Goal: Task Accomplishment & Management: Manage account settings

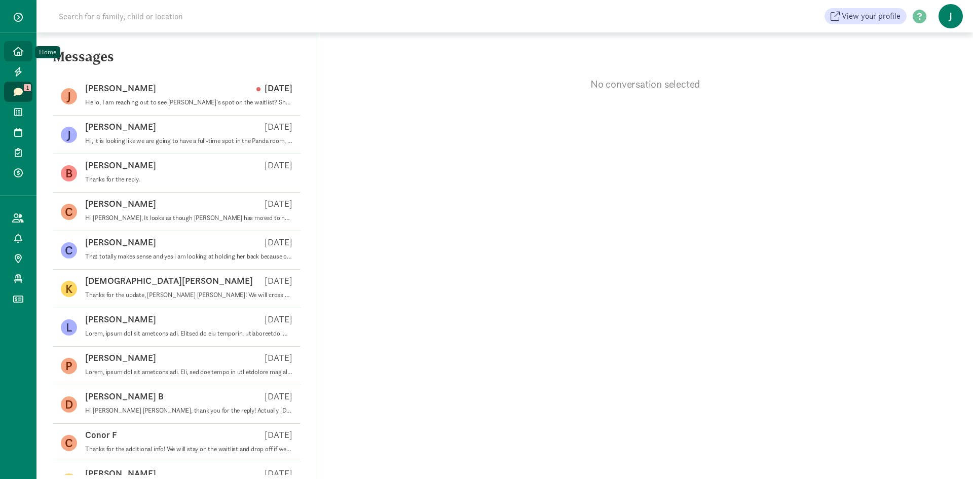
click at [18, 49] on icon at bounding box center [18, 51] width 10 height 9
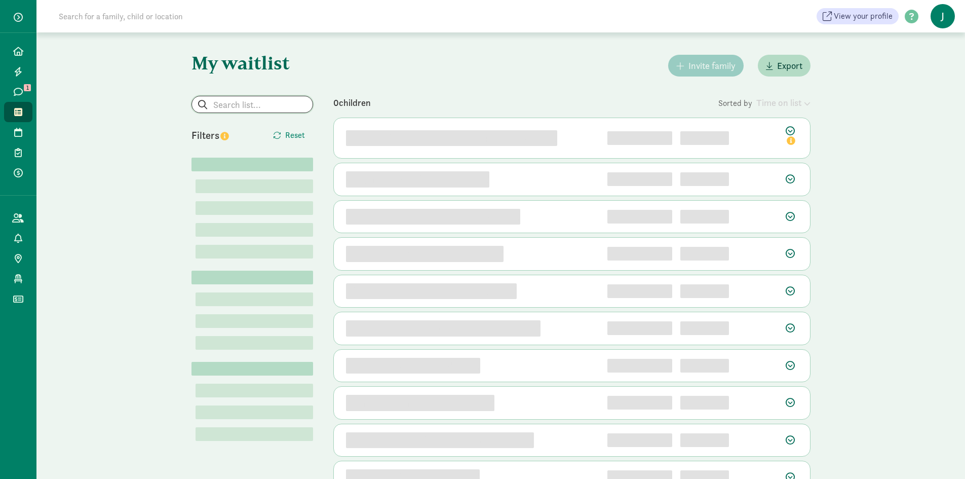
click at [227, 107] on input "search" at bounding box center [252, 104] width 121 height 16
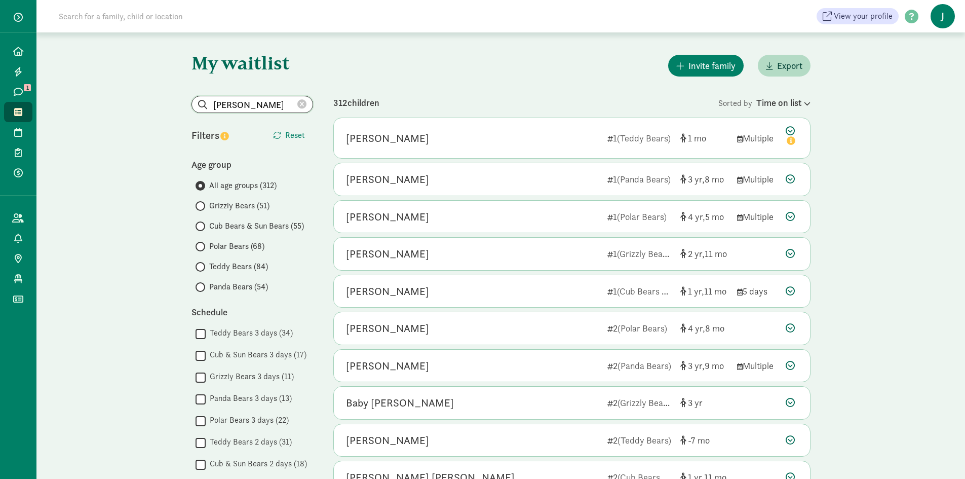
click at [266, 107] on input "julie b" at bounding box center [252, 104] width 121 height 16
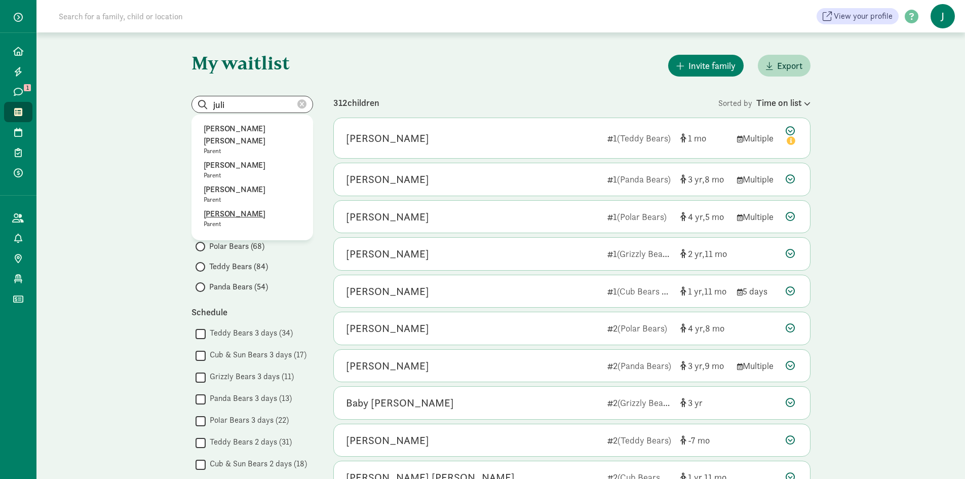
click at [214, 208] on p "Julia Koster" at bounding box center [252, 214] width 97 height 12
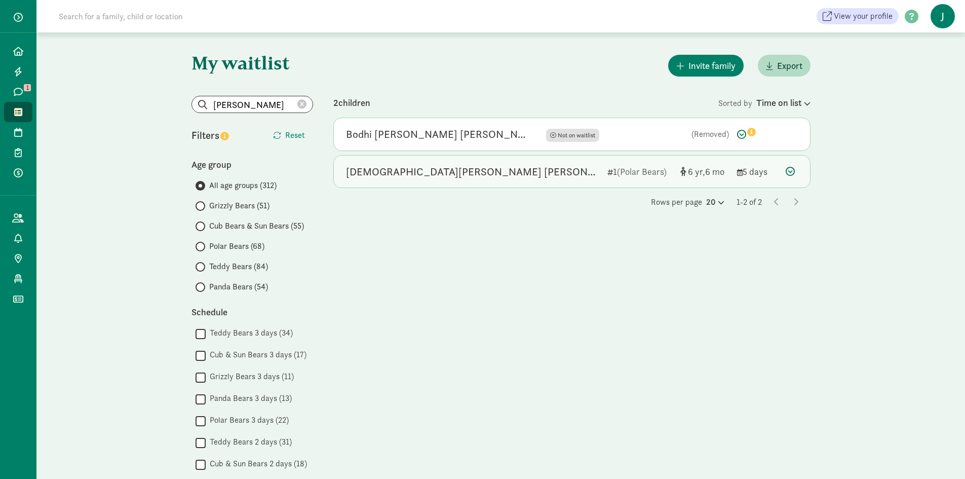
click at [790, 170] on icon at bounding box center [790, 171] width 9 height 9
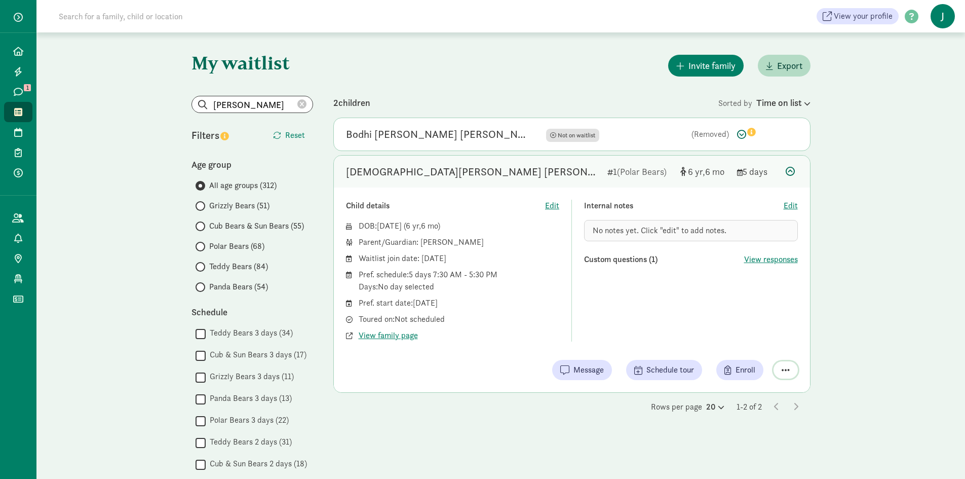
click at [784, 365] on span "button" at bounding box center [786, 369] width 8 height 9
click at [747, 344] on div "Remove from list" at bounding box center [750, 344] width 79 height 12
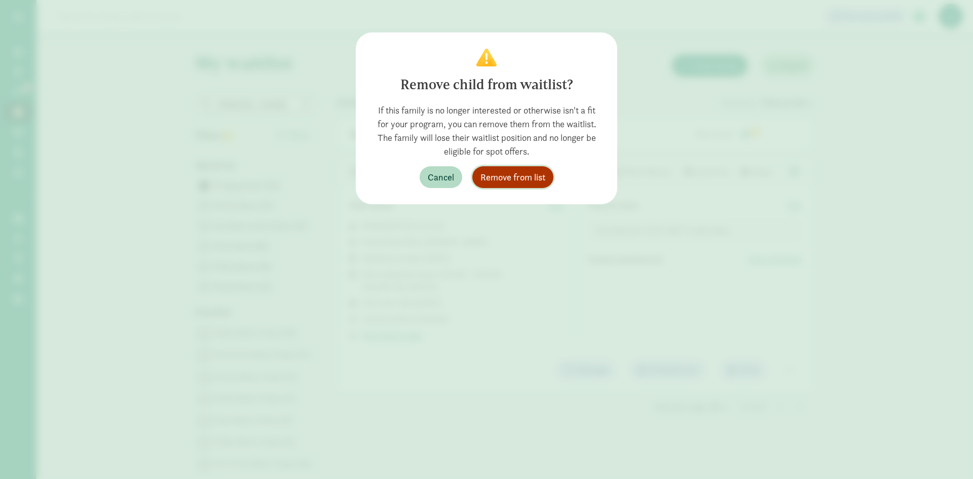
click at [511, 178] on span "Remove from list" at bounding box center [512, 177] width 65 height 14
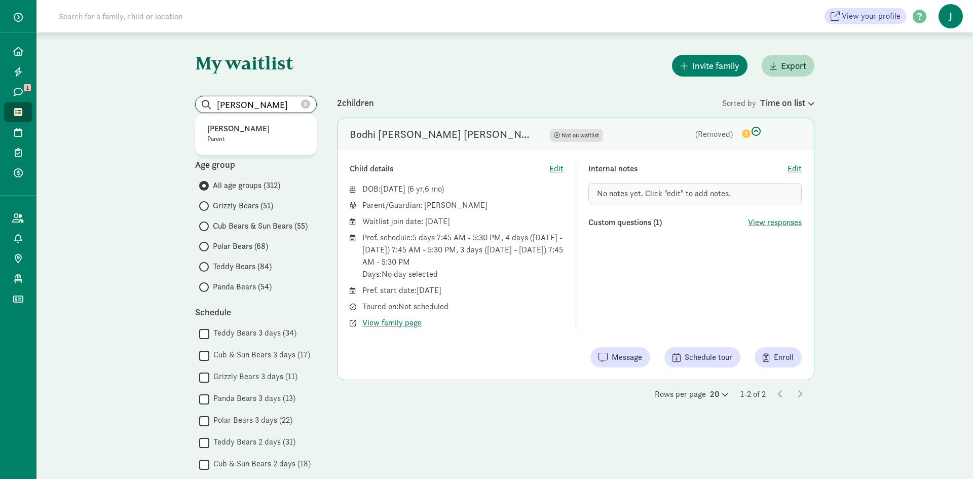
click at [262, 106] on input "Julia Koster" at bounding box center [256, 104] width 121 height 16
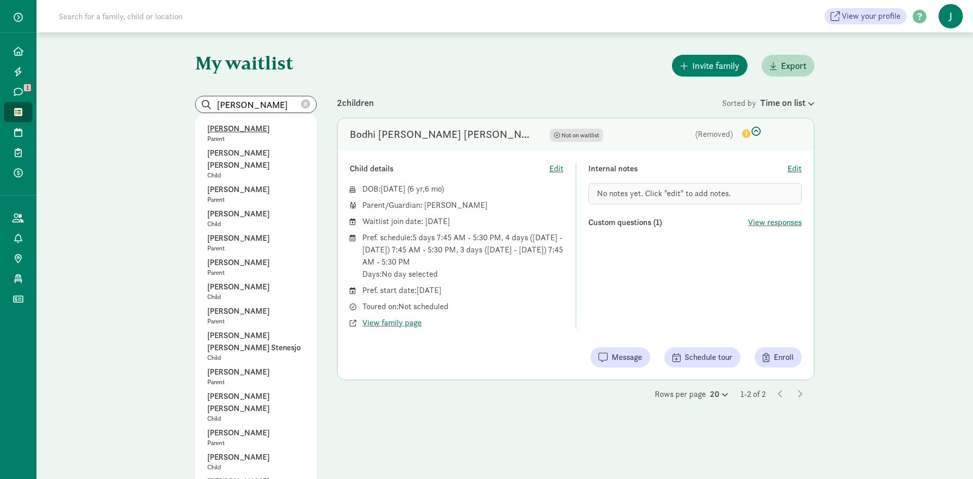
click at [238, 129] on p "Jeana Ripley" at bounding box center [255, 129] width 97 height 12
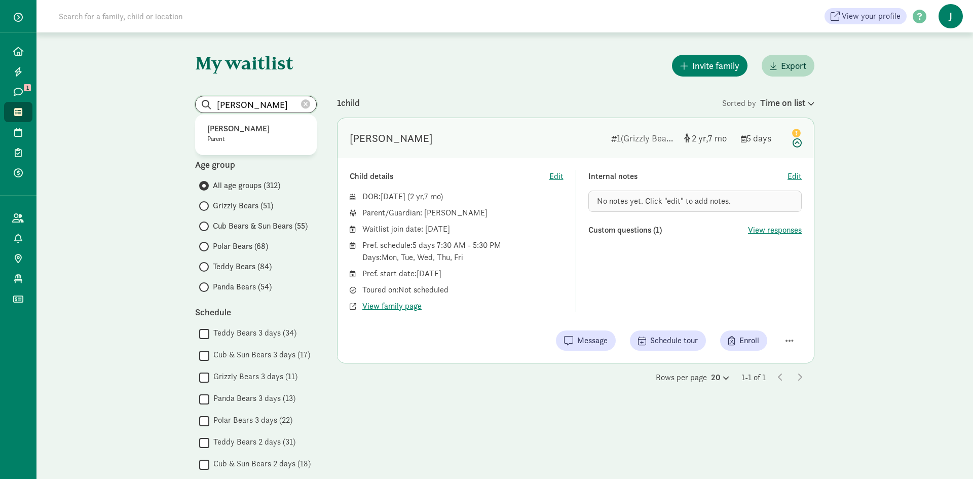
click at [274, 105] on input "Jeana Ripley" at bounding box center [256, 104] width 121 height 16
click at [225, 127] on p "Julie Boano" at bounding box center [255, 129] width 97 height 12
type input "Julie Boano"
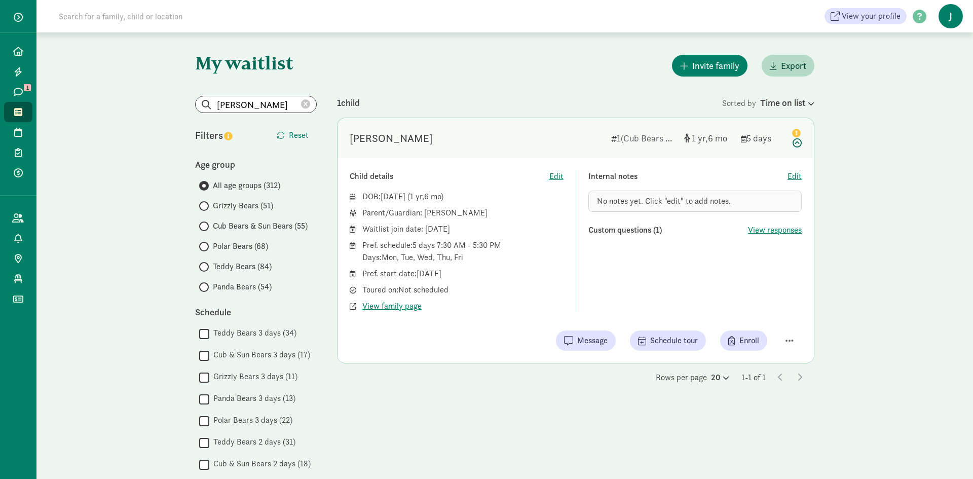
click at [235, 224] on span "Cub Bears & Sun Bears (55)" at bounding box center [260, 226] width 95 height 12
click at [206, 224] on input "Cub Bears & Sun Bears (55)" at bounding box center [202, 226] width 7 height 7
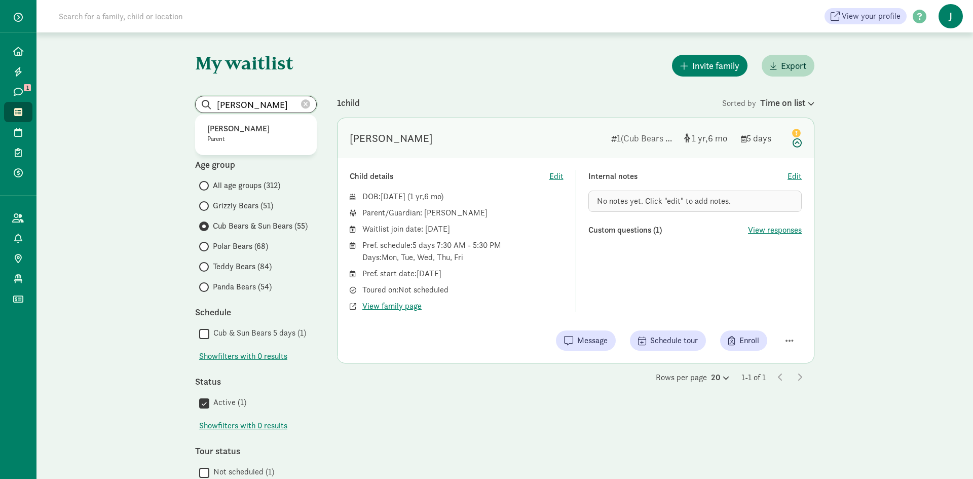
click at [264, 101] on input "Julie Boano" at bounding box center [256, 104] width 121 height 16
radio input "true"
radio input "false"
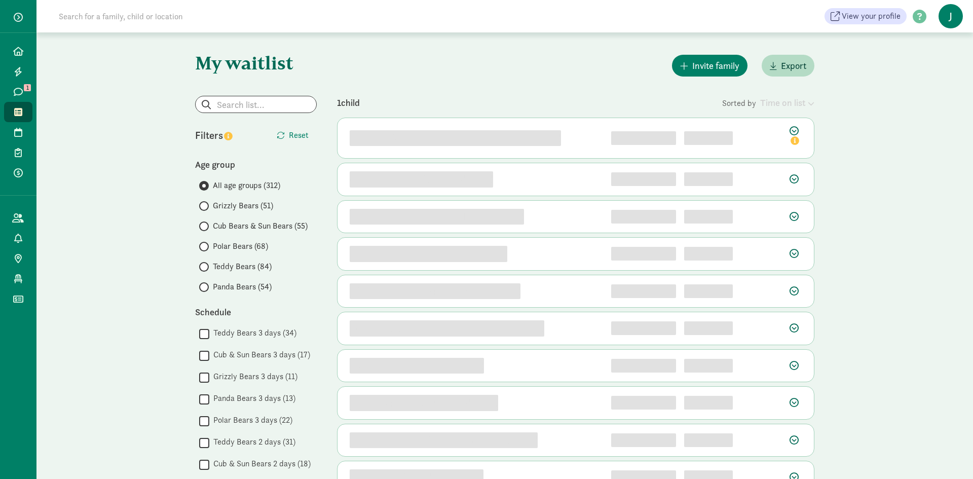
click at [229, 227] on span "Cub Bears & Sun Bears (55)" at bounding box center [260, 226] width 95 height 12
click at [206, 227] on input "Cub Bears & Sun Bears (55)" at bounding box center [202, 226] width 7 height 7
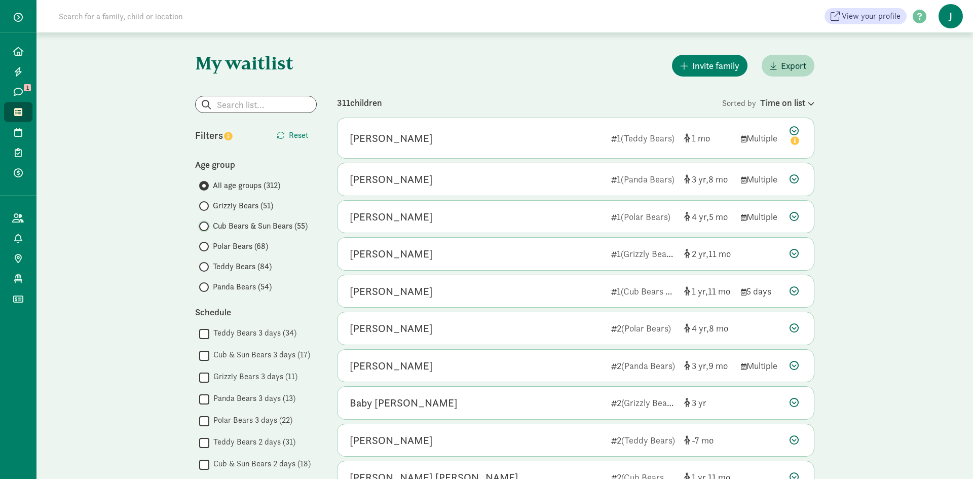
click at [203, 227] on input "Cub Bears & Sun Bears (55)" at bounding box center [202, 226] width 7 height 7
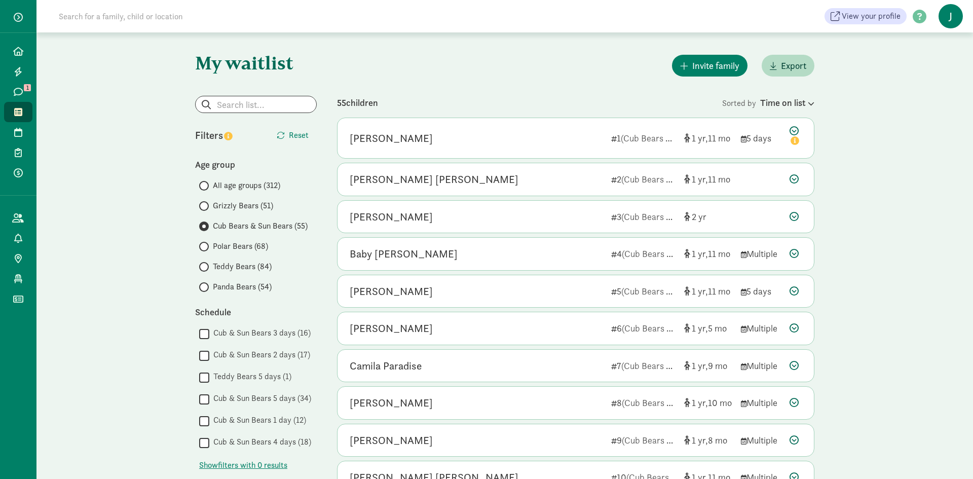
click at [876, 155] on div "My waitlist Invite family Export Show filters Cub Bears & Sun Bears Reset Filte…" at bounding box center [504, 469] width 936 height 874
click at [907, 217] on div "My waitlist Invite family Export Show filters Cub Bears & Sun Bears Reset Filte…" at bounding box center [504, 469] width 936 height 874
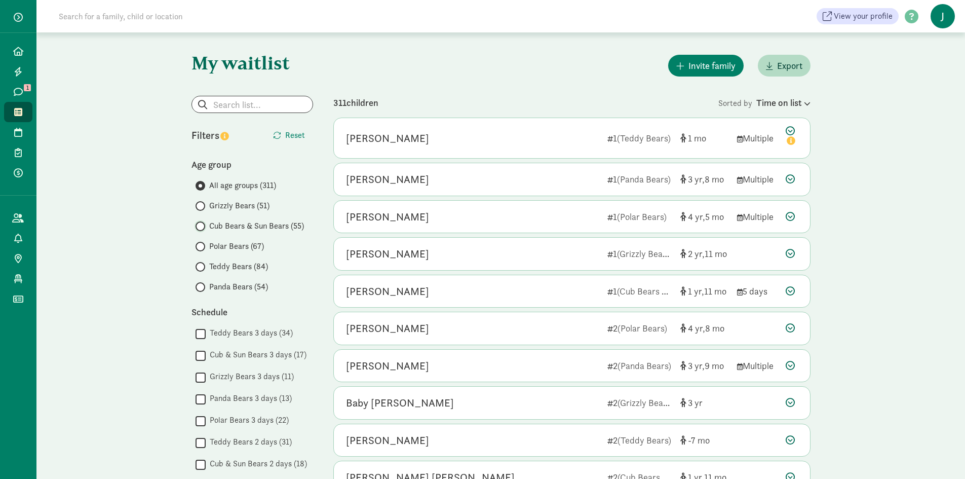
click at [202, 225] on input "Cub Bears & Sun Bears (55)" at bounding box center [199, 226] width 7 height 7
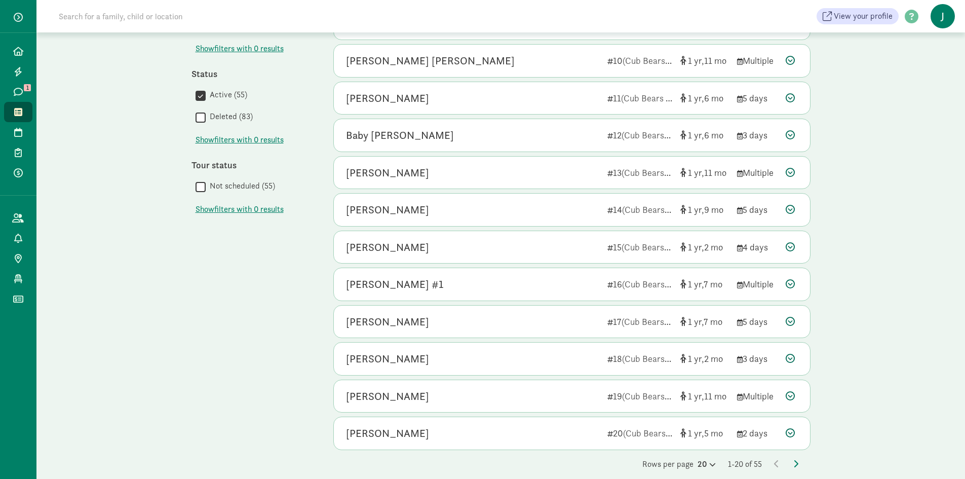
scroll to position [428, 0]
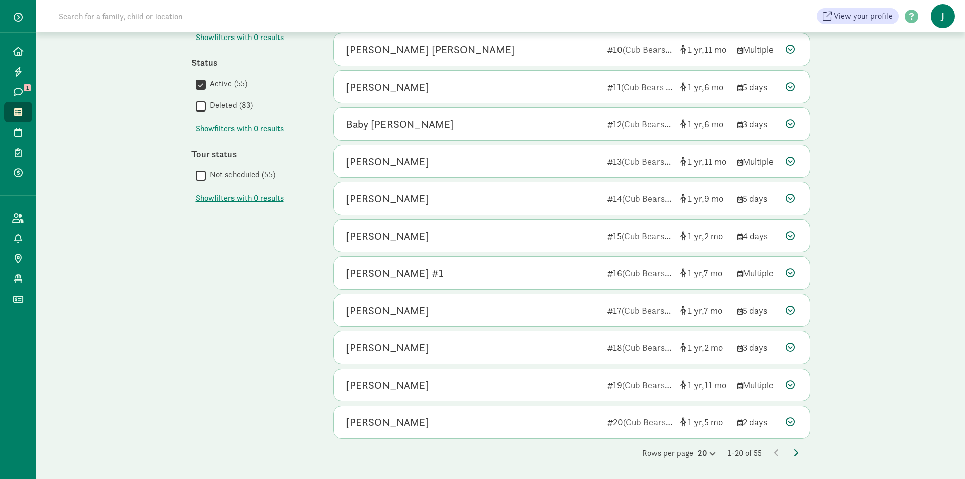
click at [794, 450] on icon at bounding box center [795, 452] width 5 height 8
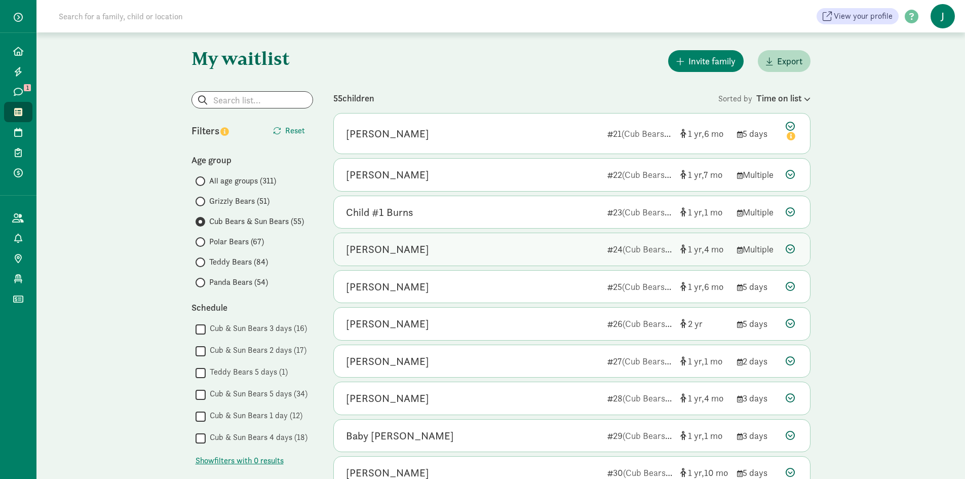
scroll to position [0, 0]
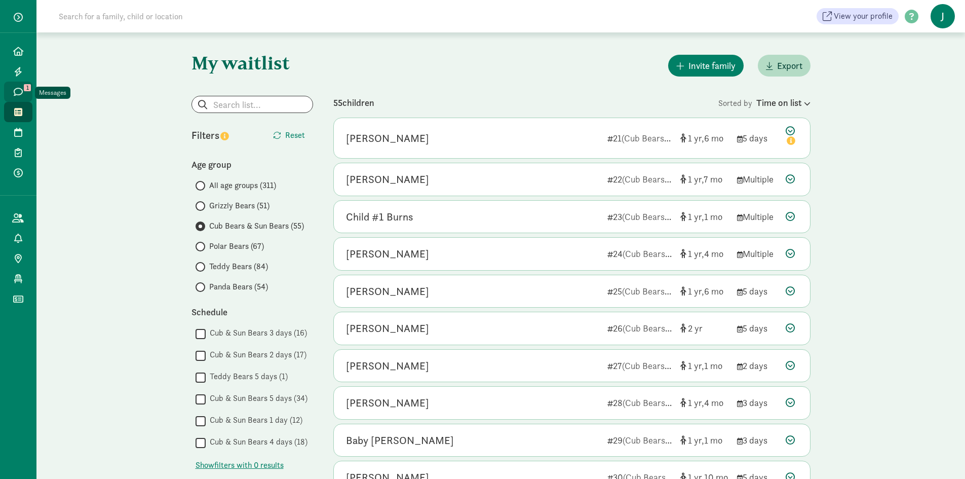
click at [14, 87] on icon at bounding box center [18, 91] width 9 height 9
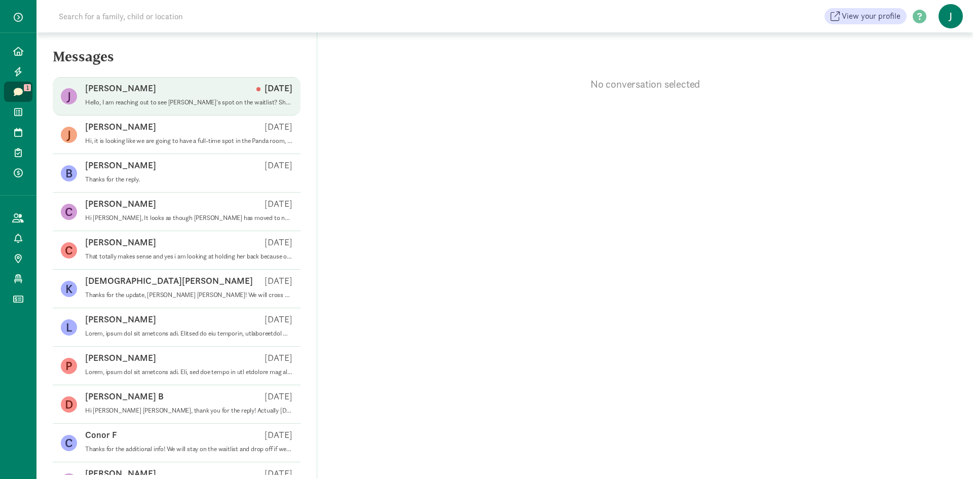
click at [194, 99] on p "Hello, I am reaching out to see [PERSON_NAME]'s spot on the waitlist? She is [D…" at bounding box center [188, 102] width 207 height 8
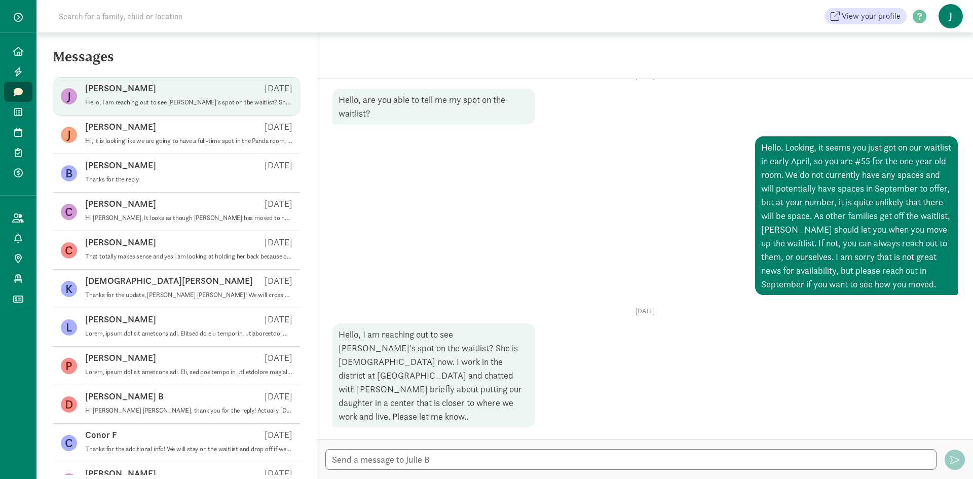
scroll to position [39, 0]
click at [15, 47] on icon at bounding box center [18, 51] width 10 height 9
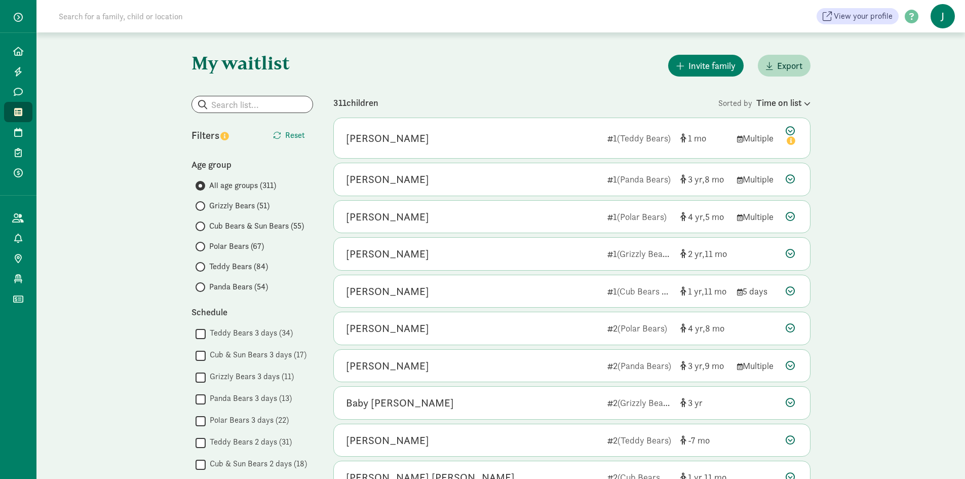
click at [251, 223] on span "Cub Bears & Sun Bears (55)" at bounding box center [256, 226] width 95 height 12
click at [202, 223] on input "Cub Bears & Sun Bears (55)" at bounding box center [199, 226] width 7 height 7
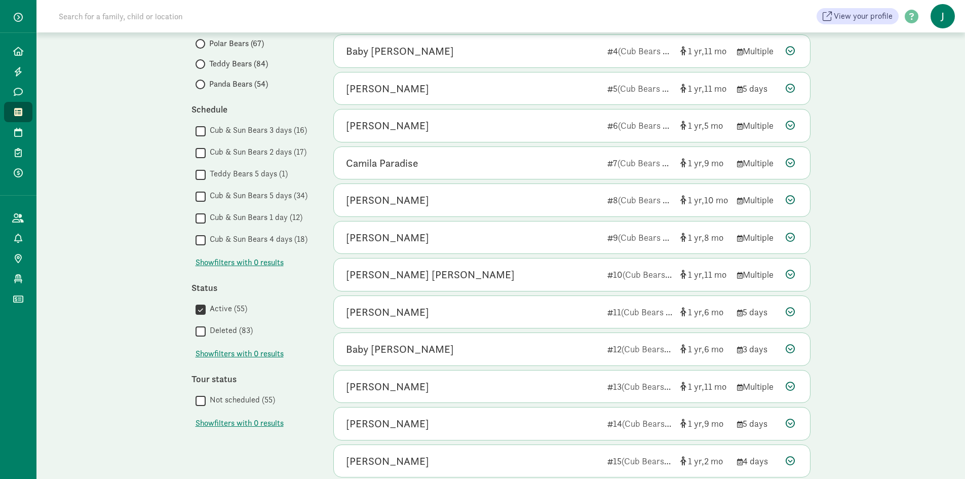
scroll to position [428, 0]
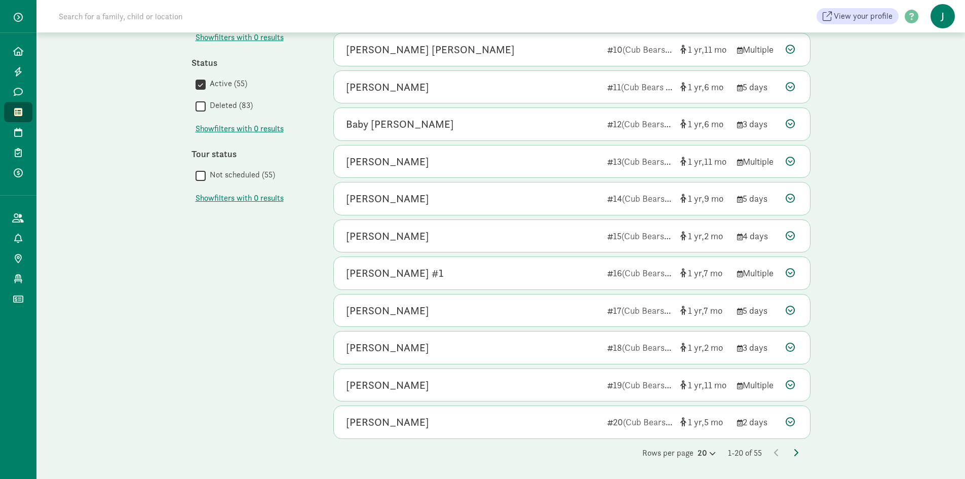
click at [795, 451] on icon at bounding box center [795, 452] width 5 height 8
click at [795, 453] on icon at bounding box center [795, 452] width 5 height 8
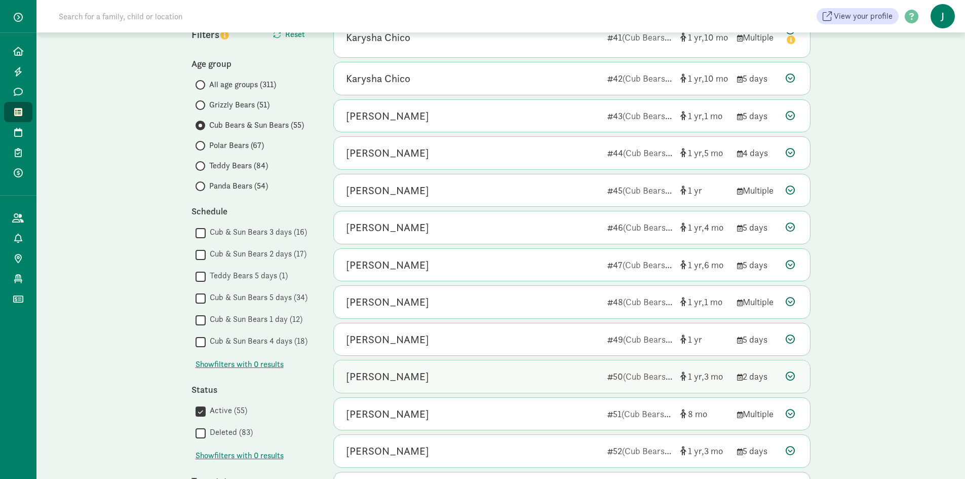
scroll to position [241, 0]
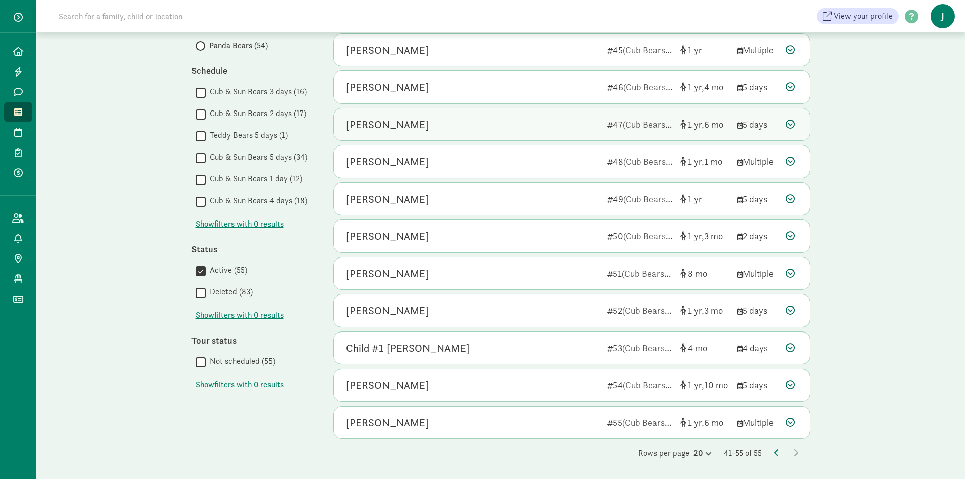
click at [361, 124] on div "[PERSON_NAME]" at bounding box center [387, 125] width 83 height 16
